Goal: Navigation & Orientation: Find specific page/section

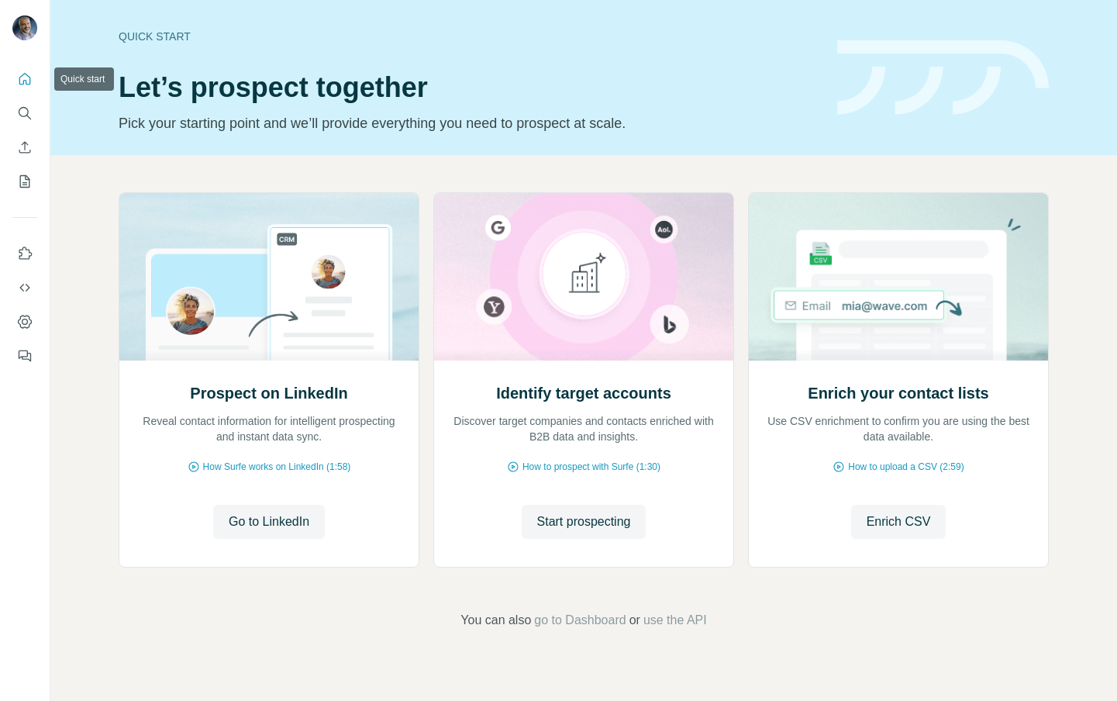
click at [25, 82] on icon "Quick start" at bounding box center [25, 79] width 16 height 16
click at [26, 249] on icon "Use Surfe on LinkedIn" at bounding box center [25, 253] width 13 height 12
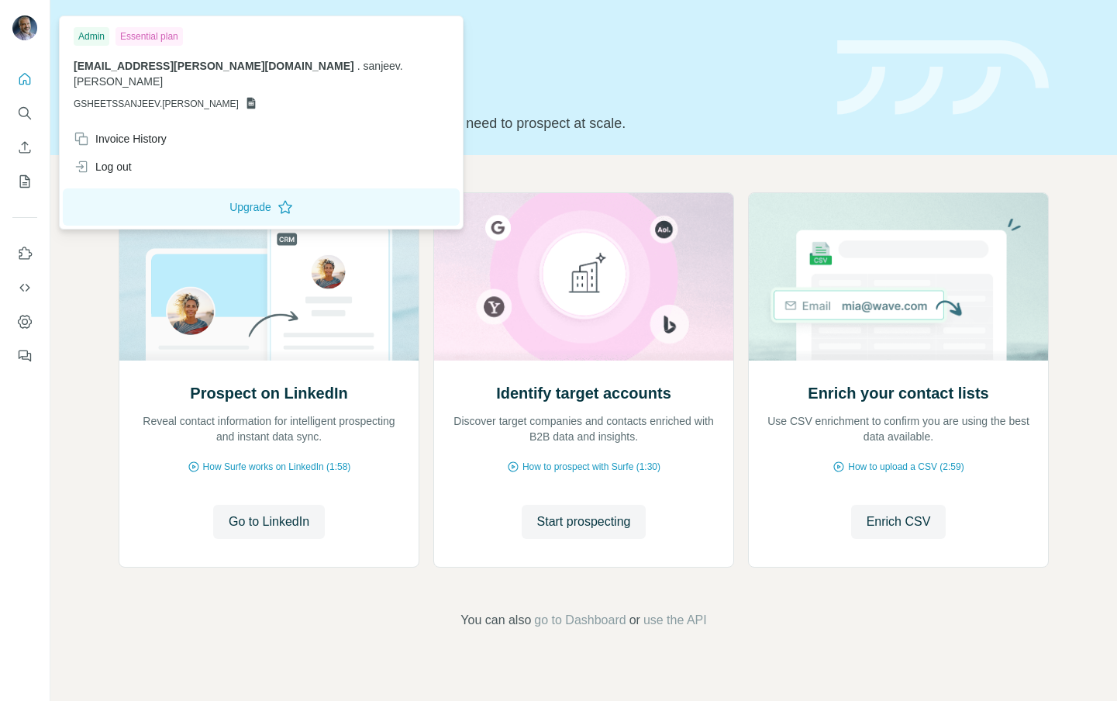
click at [21, 26] on img at bounding box center [24, 28] width 25 height 25
click at [127, 159] on div "Log out" at bounding box center [103, 167] width 58 height 16
